Goal: Task Accomplishment & Management: Manage account settings

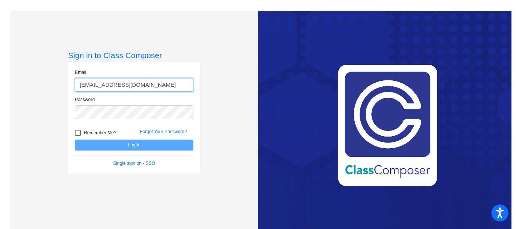
type input "[EMAIL_ADDRESS][DOMAIN_NAME]"
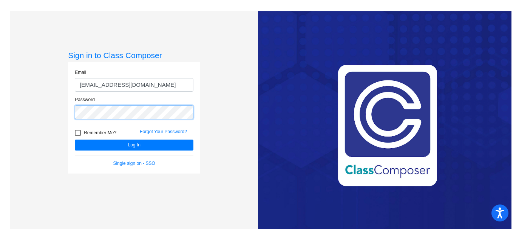
click at [75, 140] on button "Log In" at bounding box center [134, 145] width 119 height 11
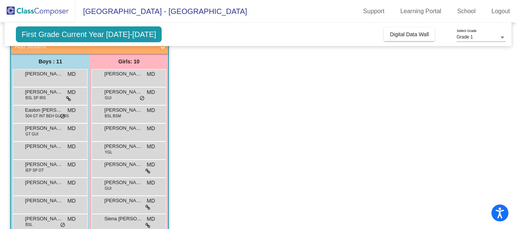
scroll to position [62, 0]
click at [32, 114] on span "504 GT INT BEH GUI IRS" at bounding box center [46, 116] width 43 height 6
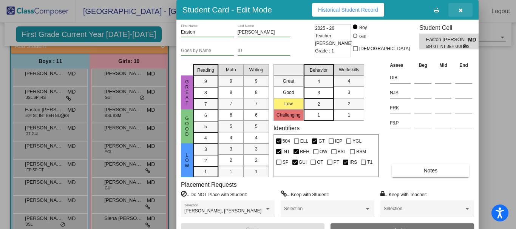
click at [461, 9] on icon "button" at bounding box center [461, 10] width 4 height 5
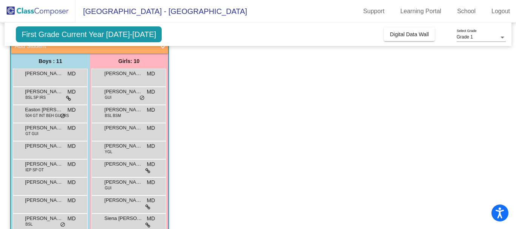
click at [96, 37] on span "First Grade Current Year [DATE]-[DATE]" at bounding box center [89, 34] width 146 height 16
click at [95, 29] on span "First Grade Current Year [DATE]-[DATE]" at bounding box center [89, 34] width 146 height 16
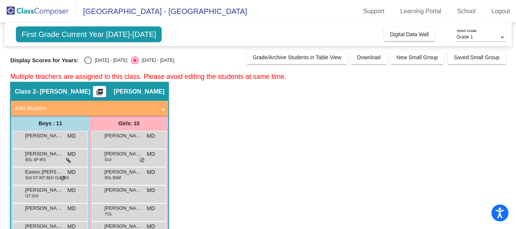
click at [90, 59] on div "Select an option" at bounding box center [88, 61] width 8 height 8
click at [88, 64] on input "[DATE] - [DATE]" at bounding box center [88, 64] width 0 height 0
radio input "true"
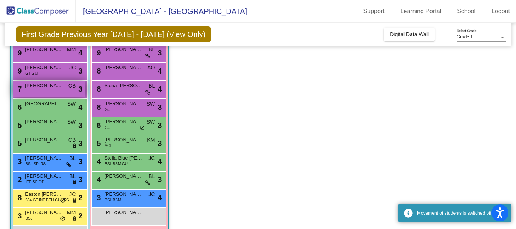
scroll to position [113, 0]
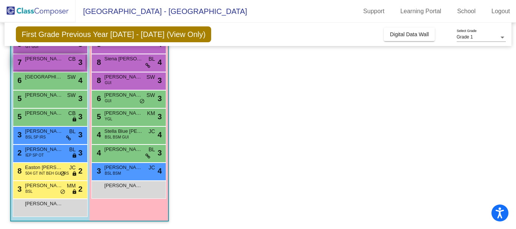
click at [56, 172] on span "504 GT INT BEH GUI IRS" at bounding box center [46, 174] width 43 height 6
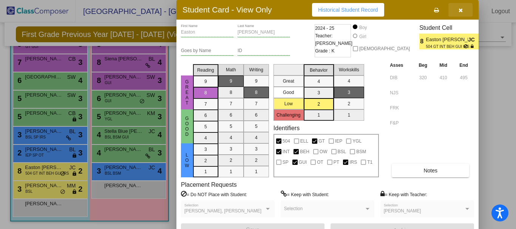
click at [465, 10] on button "button" at bounding box center [460, 10] width 24 height 14
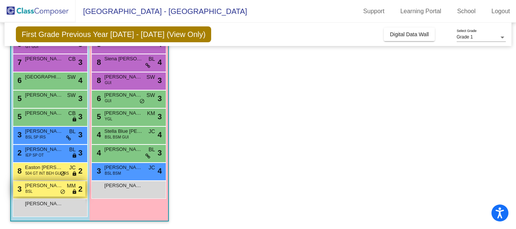
click at [57, 187] on span "[PERSON_NAME]" at bounding box center [44, 186] width 38 height 8
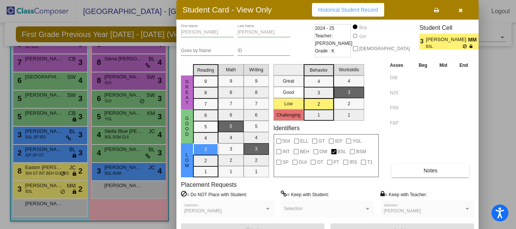
click at [462, 11] on icon "button" at bounding box center [461, 10] width 4 height 5
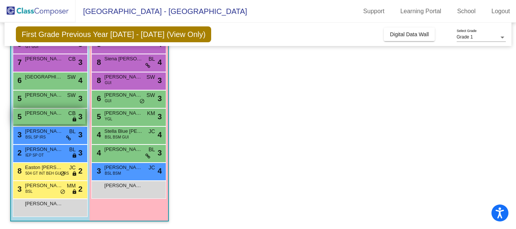
click at [53, 115] on span "[PERSON_NAME]" at bounding box center [44, 114] width 38 height 8
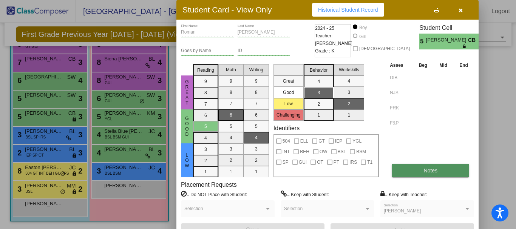
click at [432, 173] on span "Notes" at bounding box center [430, 171] width 14 height 6
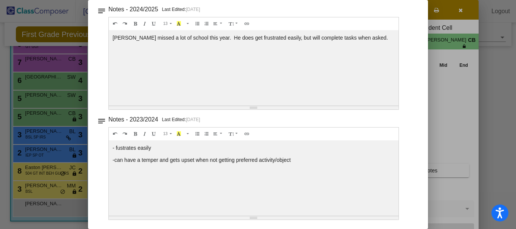
scroll to position [0, 0]
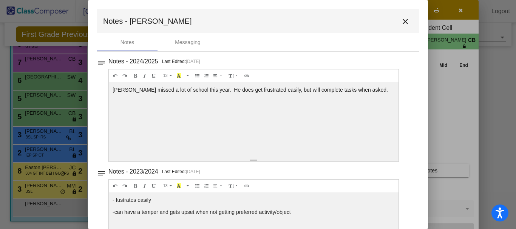
click at [401, 23] on mat-icon "close" at bounding box center [405, 21] width 9 height 9
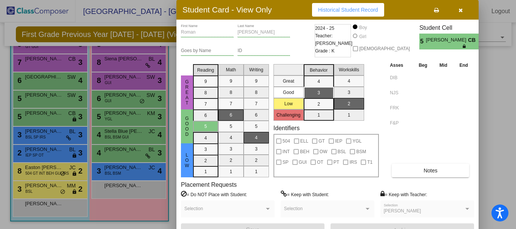
click at [464, 14] on button "button" at bounding box center [460, 10] width 24 height 14
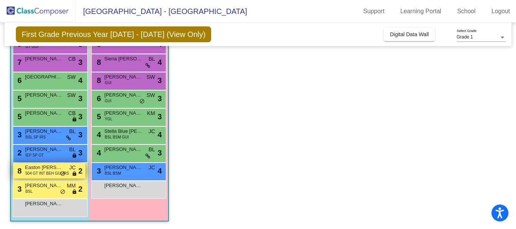
click at [43, 171] on span "504 GT INT BEH GUI IRS" at bounding box center [46, 174] width 43 height 6
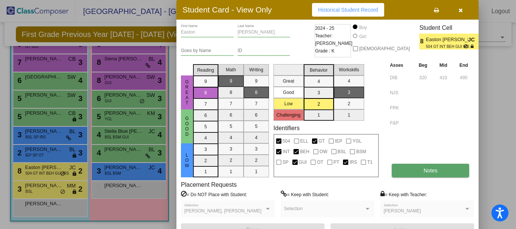
click at [439, 174] on button "Notes" at bounding box center [430, 171] width 77 height 14
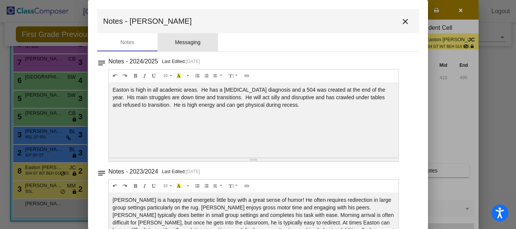
click at [186, 39] on div "Messaging" at bounding box center [188, 43] width 26 height 8
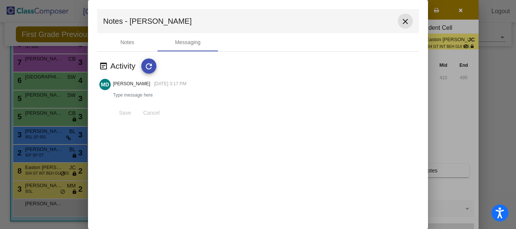
click at [409, 23] on mat-icon "close" at bounding box center [405, 21] width 9 height 9
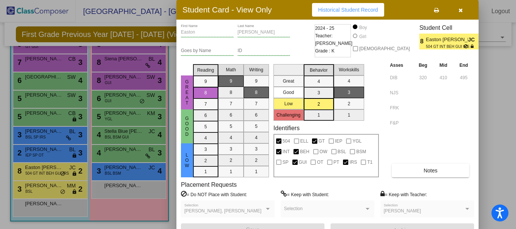
click at [42, 179] on div at bounding box center [258, 114] width 516 height 229
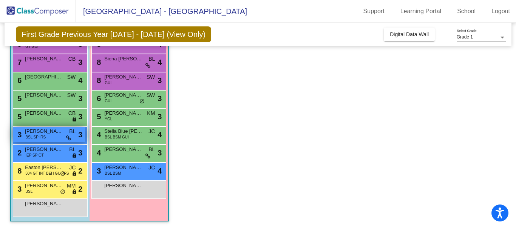
click at [47, 137] on div "3 [PERSON_NAME] BSL SP IRS BL lock do_not_disturb_alt 3" at bounding box center [49, 134] width 72 height 15
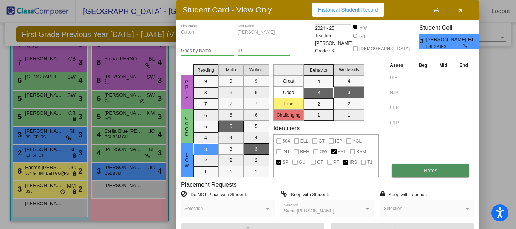
click at [436, 165] on button "Notes" at bounding box center [430, 171] width 77 height 14
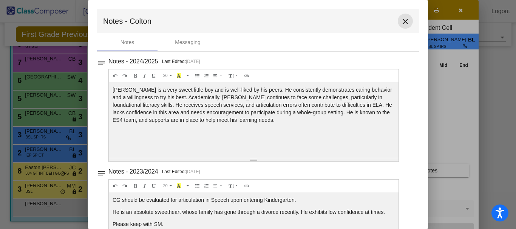
click at [400, 28] on button "close" at bounding box center [405, 21] width 15 height 15
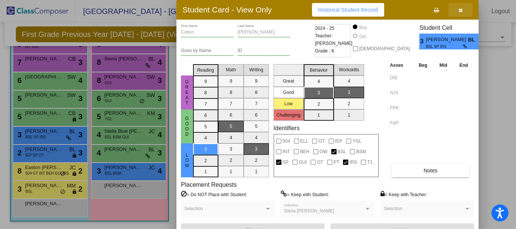
click at [460, 10] on icon "button" at bounding box center [461, 10] width 4 height 5
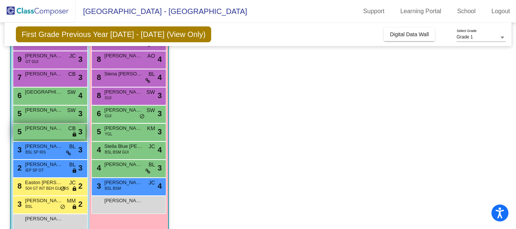
scroll to position [105, 0]
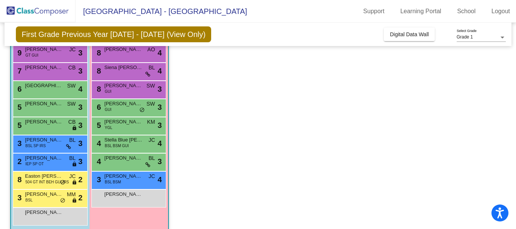
click at [45, 206] on div "3 [PERSON_NAME] BSL MM lock do_not_disturb_alt 2" at bounding box center [50, 199] width 75 height 18
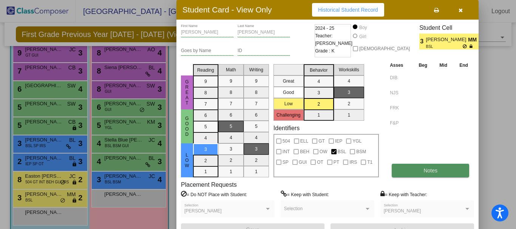
click at [425, 176] on button "Notes" at bounding box center [430, 171] width 77 height 14
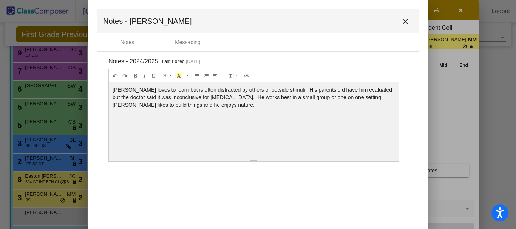
click at [406, 24] on mat-icon "close" at bounding box center [405, 21] width 9 height 9
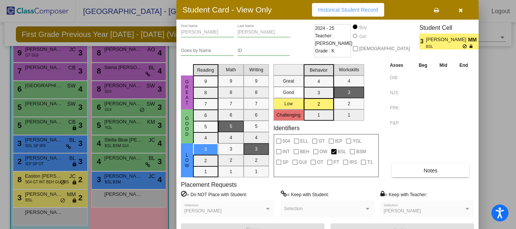
click at [41, 154] on div at bounding box center [258, 114] width 516 height 229
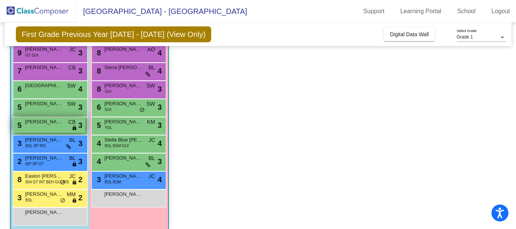
click at [46, 128] on div "5 [PERSON_NAME] CB lock do_not_disturb_alt 3" at bounding box center [49, 124] width 72 height 15
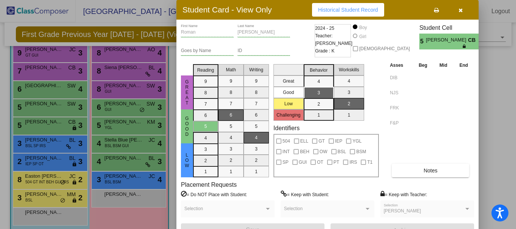
click at [428, 179] on div "Roman First Name [PERSON_NAME] Last Name Goes by Name ID 2024 - 25 Teacher: [PE…" at bounding box center [327, 130] width 293 height 213
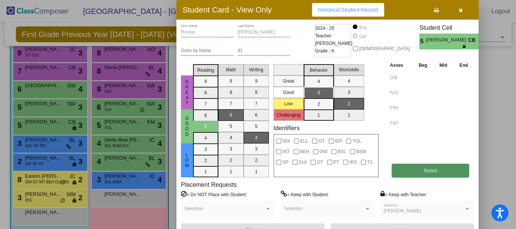
click at [428, 171] on span "Notes" at bounding box center [430, 171] width 14 height 6
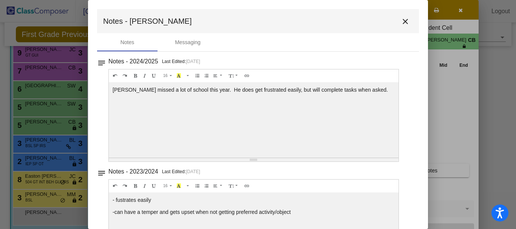
click at [401, 23] on mat-icon "close" at bounding box center [405, 21] width 9 height 9
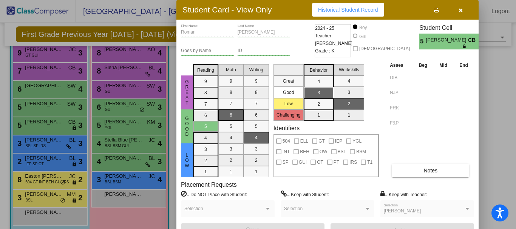
click at [456, 9] on button "button" at bounding box center [460, 10] width 24 height 14
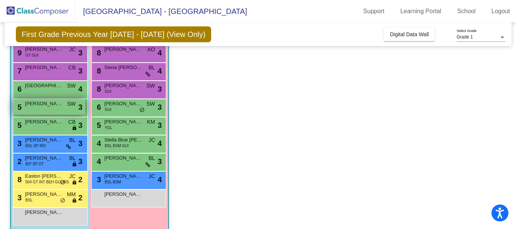
click at [46, 107] on span "[PERSON_NAME]" at bounding box center [44, 104] width 38 height 8
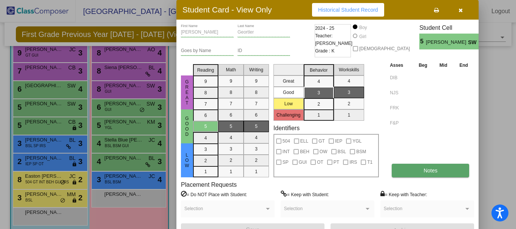
click at [424, 170] on span "Notes" at bounding box center [430, 171] width 14 height 6
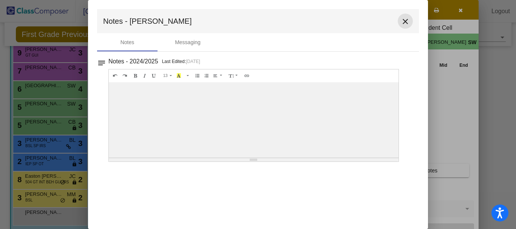
click at [406, 20] on mat-icon "close" at bounding box center [405, 21] width 9 height 9
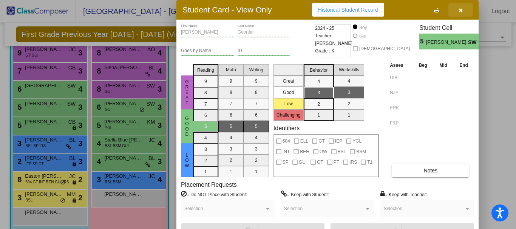
click at [465, 10] on button "button" at bounding box center [460, 10] width 24 height 14
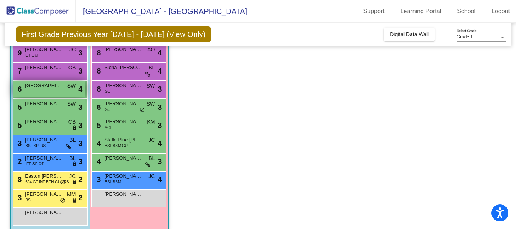
click at [42, 87] on span "[GEOGRAPHIC_DATA]" at bounding box center [44, 86] width 38 height 8
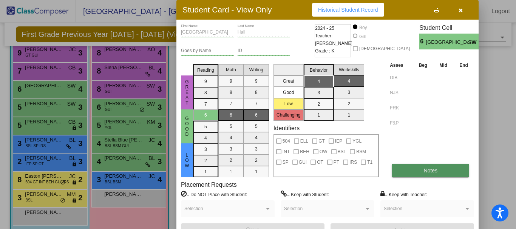
click at [432, 175] on button "Notes" at bounding box center [430, 171] width 77 height 14
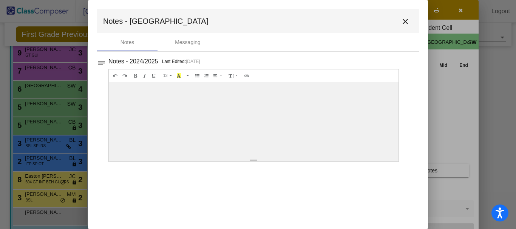
click at [410, 24] on button "close" at bounding box center [405, 21] width 15 height 15
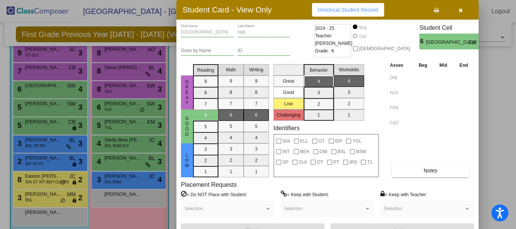
click at [460, 14] on button "button" at bounding box center [460, 10] width 24 height 14
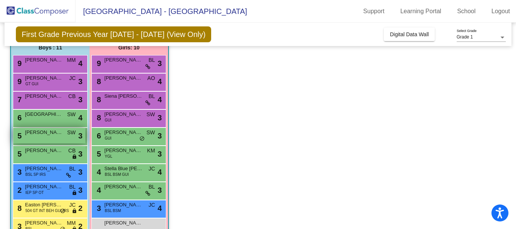
scroll to position [72, 0]
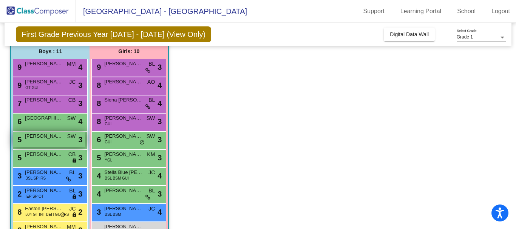
click at [42, 102] on span "[PERSON_NAME]" at bounding box center [44, 100] width 38 height 8
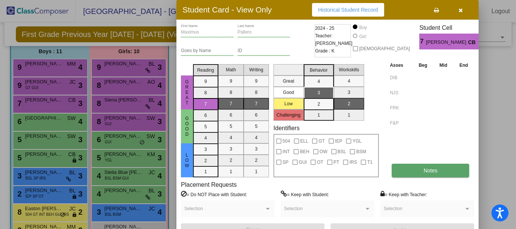
click at [417, 164] on button "Notes" at bounding box center [430, 171] width 77 height 14
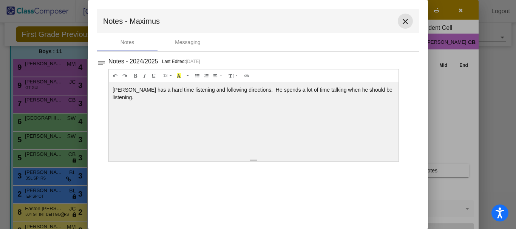
click at [411, 20] on button "close" at bounding box center [405, 21] width 15 height 15
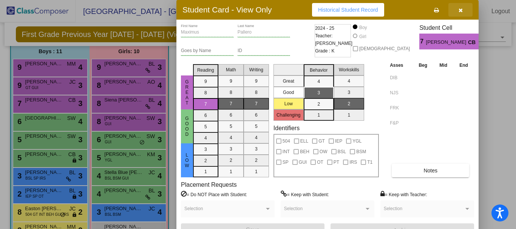
click at [465, 11] on button "button" at bounding box center [460, 10] width 24 height 14
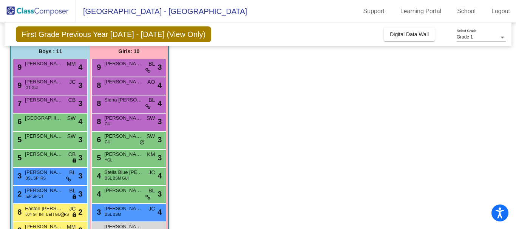
click at [43, 93] on div "9 [PERSON_NAME] GT GUI JC lock do_not_disturb_alt 3" at bounding box center [50, 86] width 75 height 18
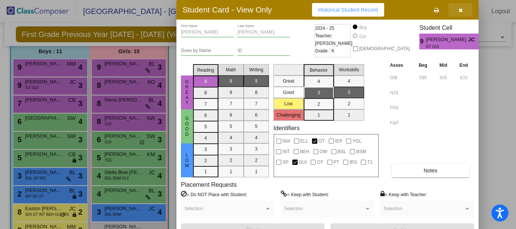
click at [461, 9] on icon "button" at bounding box center [461, 10] width 4 height 5
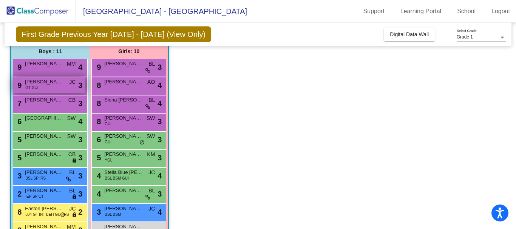
click at [56, 92] on div "9 [PERSON_NAME] GT GUI JC lock do_not_disturb_alt 3" at bounding box center [49, 84] width 72 height 15
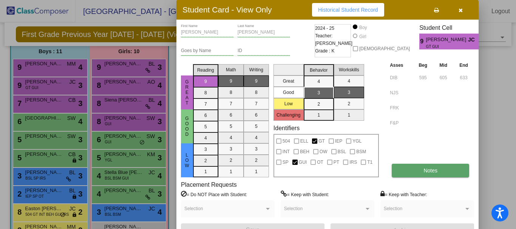
click at [423, 175] on button "Notes" at bounding box center [430, 171] width 77 height 14
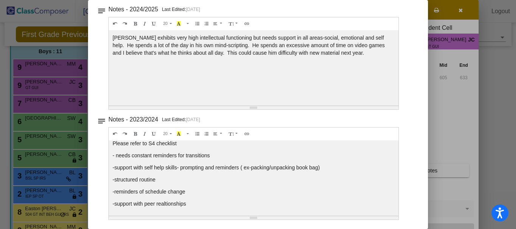
scroll to position [0, 0]
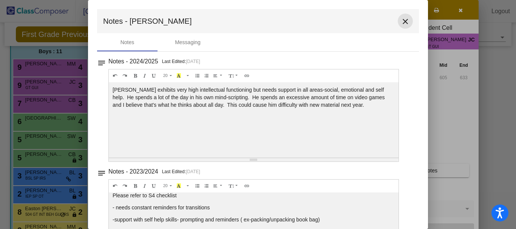
click at [402, 20] on mat-icon "close" at bounding box center [405, 21] width 9 height 9
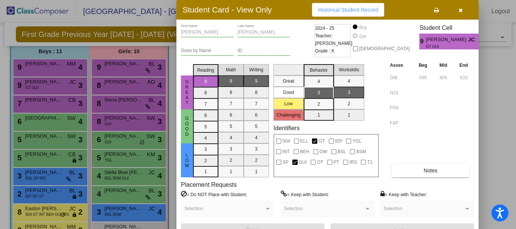
click at [461, 11] on icon "button" at bounding box center [461, 10] width 4 height 5
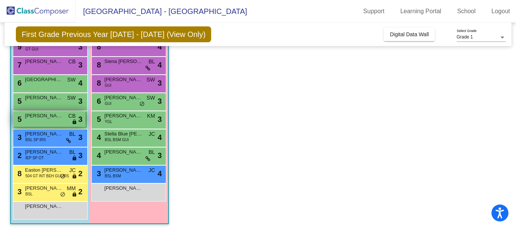
scroll to position [113, 0]
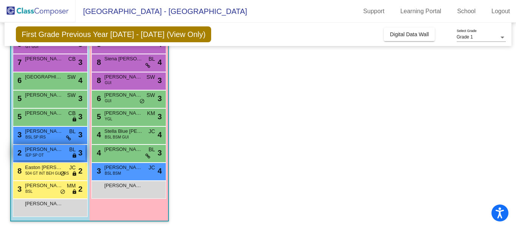
click at [45, 155] on div "2 [PERSON_NAME] IEP SP OT BL lock do_not_disturb_alt 3" at bounding box center [49, 152] width 72 height 15
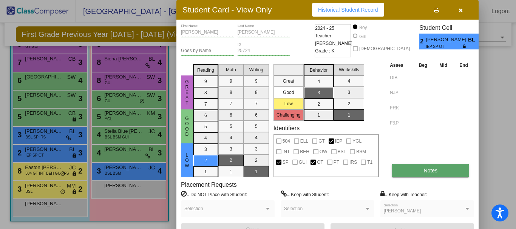
click at [403, 170] on button "Notes" at bounding box center [430, 171] width 77 height 14
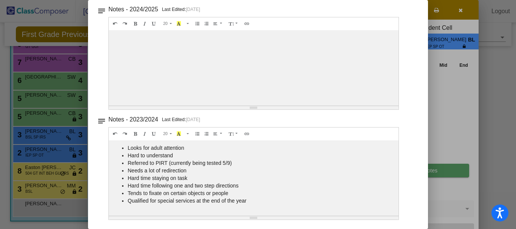
scroll to position [0, 0]
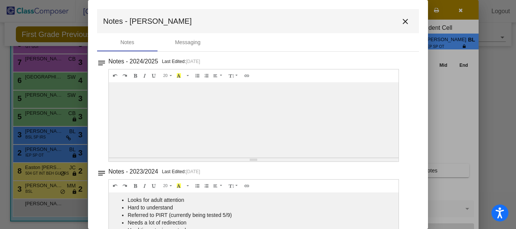
click at [402, 19] on mat-icon "close" at bounding box center [405, 21] width 9 height 9
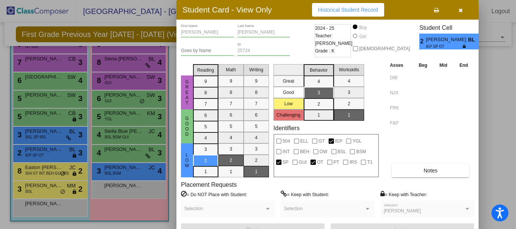
click at [126, 176] on div at bounding box center [258, 114] width 516 height 229
